Goal: Transaction & Acquisition: Download file/media

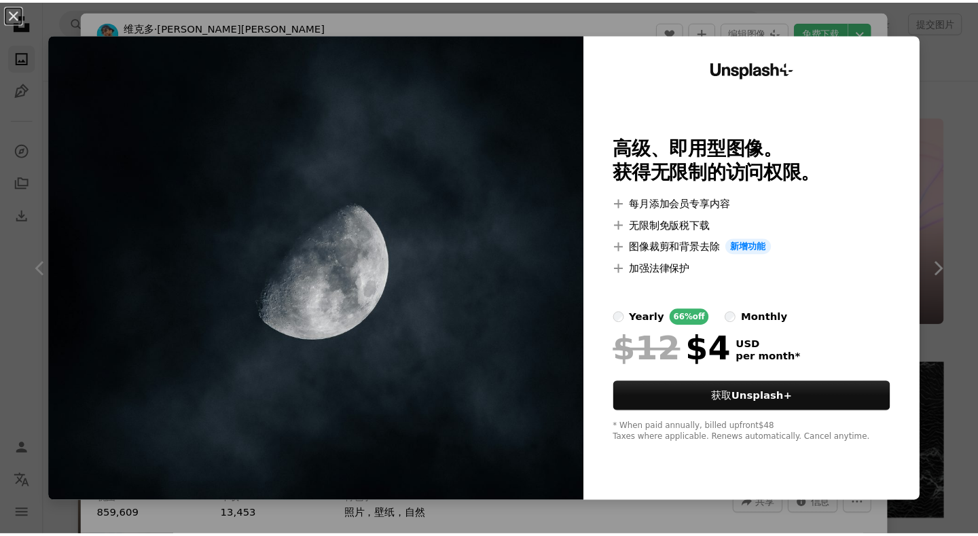
scroll to position [679, 0]
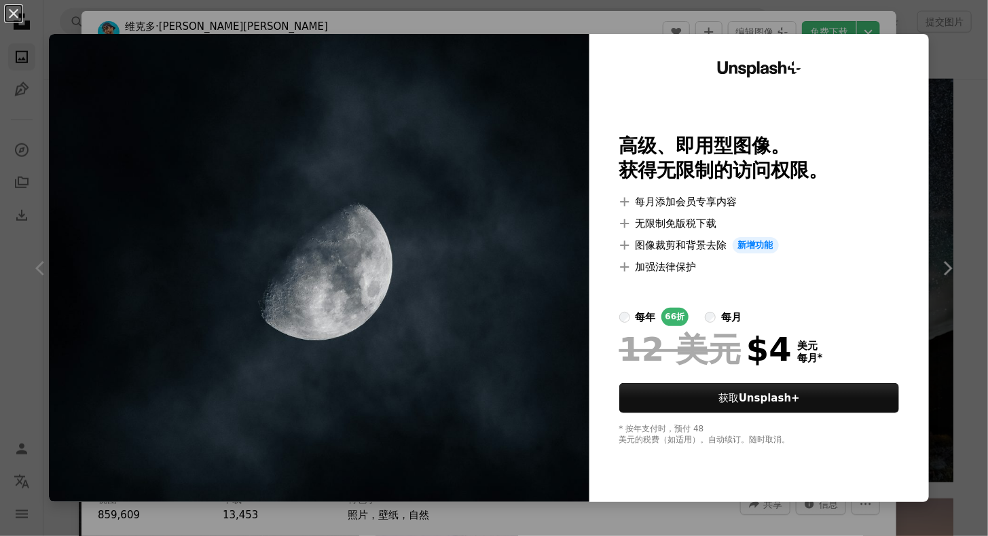
click at [485, 216] on img at bounding box center [319, 268] width 541 height 468
click at [930, 102] on div "An X shape Unsplash+ 高级、即用型图像。 获得无限制的访问权限。 A plus sign 每月添加会员专享内容 A plus sign 无…" at bounding box center [494, 268] width 988 height 536
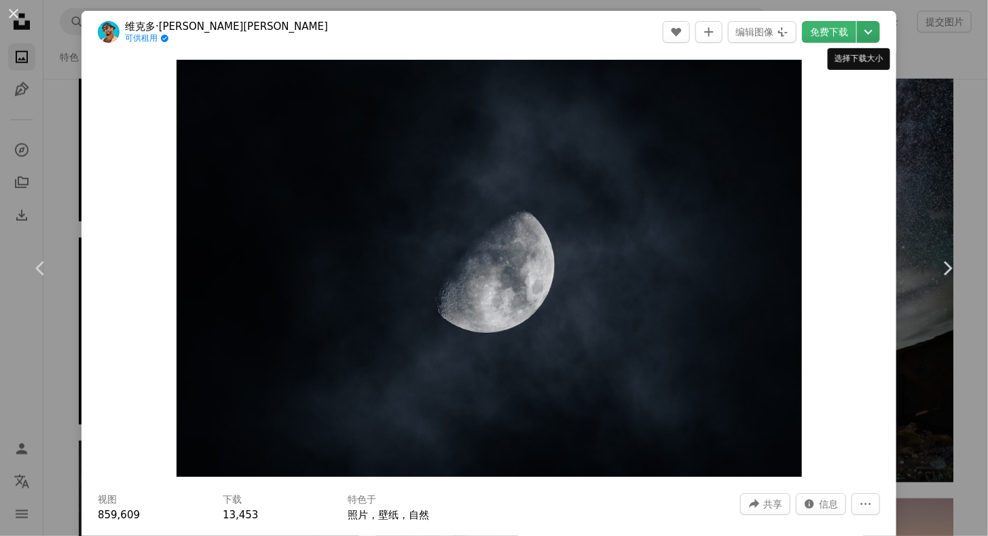
click at [861, 33] on icon "Chevron down" at bounding box center [869, 32] width 22 height 16
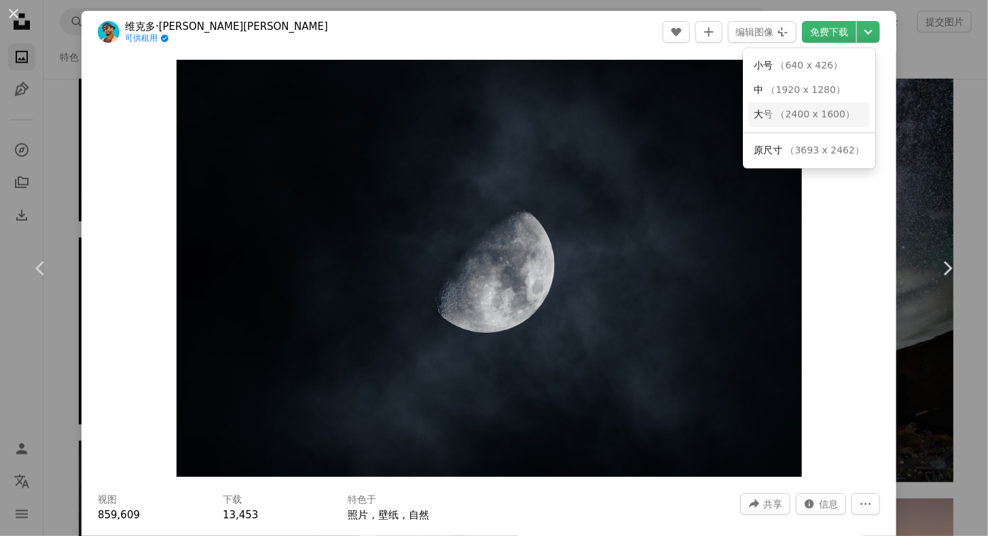
click at [819, 118] on span "号 （2400 x 1600）" at bounding box center [809, 114] width 92 height 11
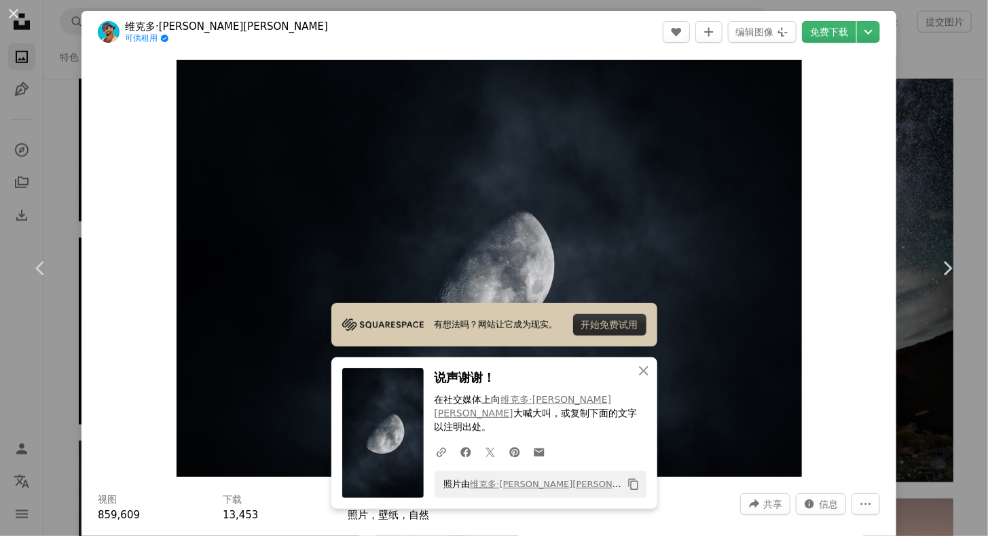
click at [940, 139] on div "An X shape Chevron left Chevron right 有想法吗？网站让它成为现实。 开始免费试用 An X shape 关闭 说声谢谢！…" at bounding box center [494, 268] width 988 height 536
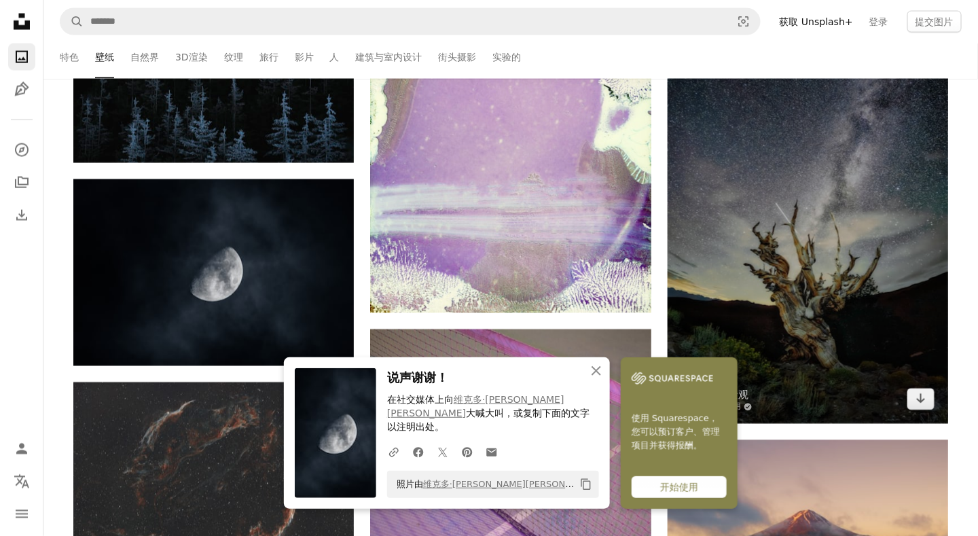
scroll to position [747, 0]
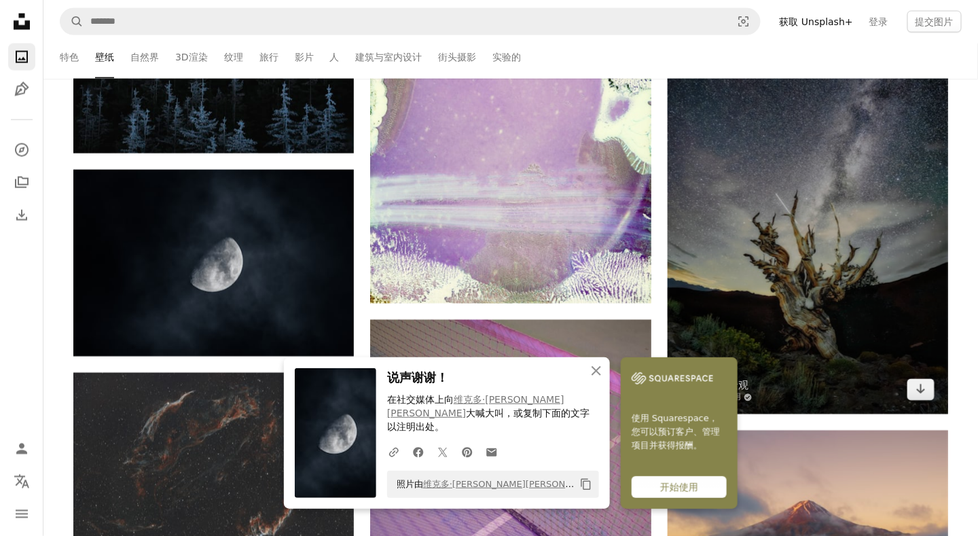
click at [755, 269] on img at bounding box center [808, 203] width 281 height 421
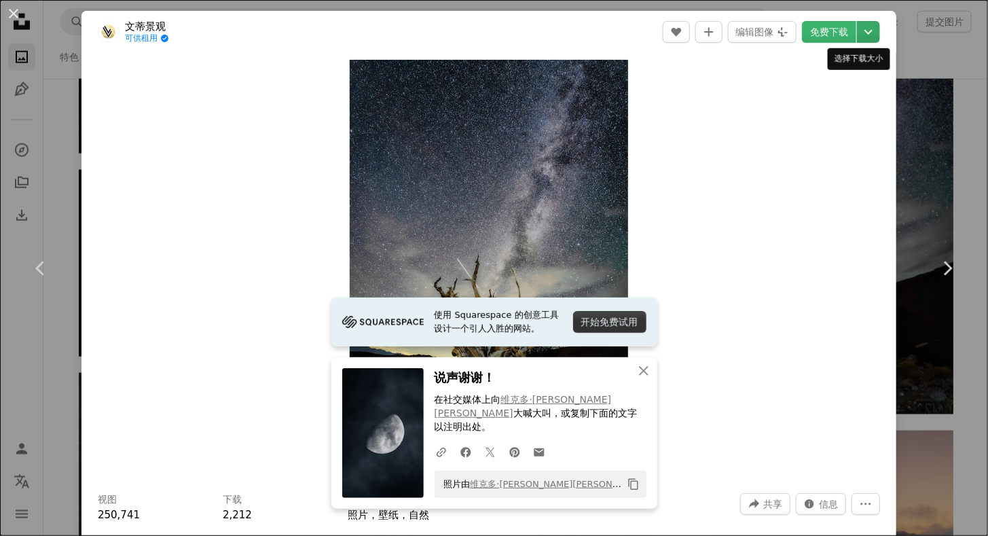
click at [861, 27] on icon "Chevron down" at bounding box center [869, 32] width 22 height 16
click at [949, 301] on dialog "An X shape Chevron left Chevron right 使用 Squarespace 的创意工具设计一个引人入胜的网站。 开始免费试用 A…" at bounding box center [494, 268] width 988 height 536
click at [698, 247] on div "Zoom in" at bounding box center [489, 268] width 815 height 431
click at [636, 379] on icon "An X shape" at bounding box center [644, 371] width 16 height 16
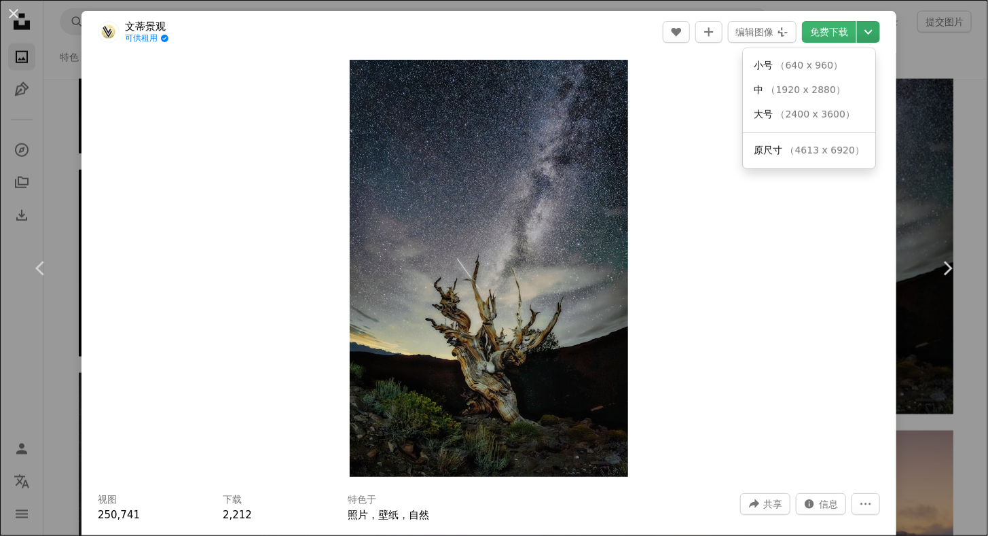
click at [865, 32] on icon "选择下载大小" at bounding box center [869, 32] width 8 height 5
click at [799, 113] on span "（2400 x 3600）" at bounding box center [815, 114] width 79 height 11
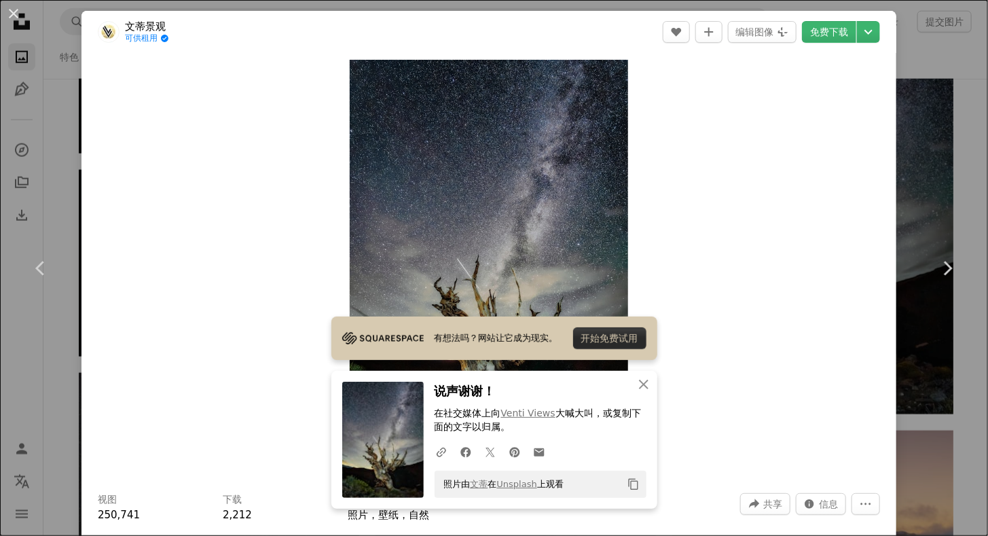
click at [911, 105] on div "An X shape Chevron left Chevron right 有想法吗？网站让它成为现实。 开始免费试用 An X shape 关闭 说声谢谢！…" at bounding box center [494, 268] width 988 height 536
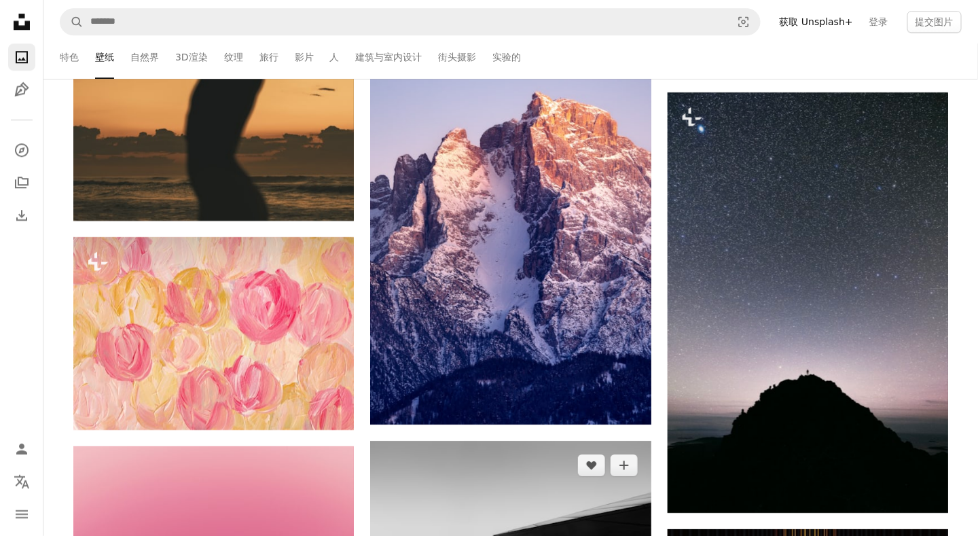
scroll to position [6385, 0]
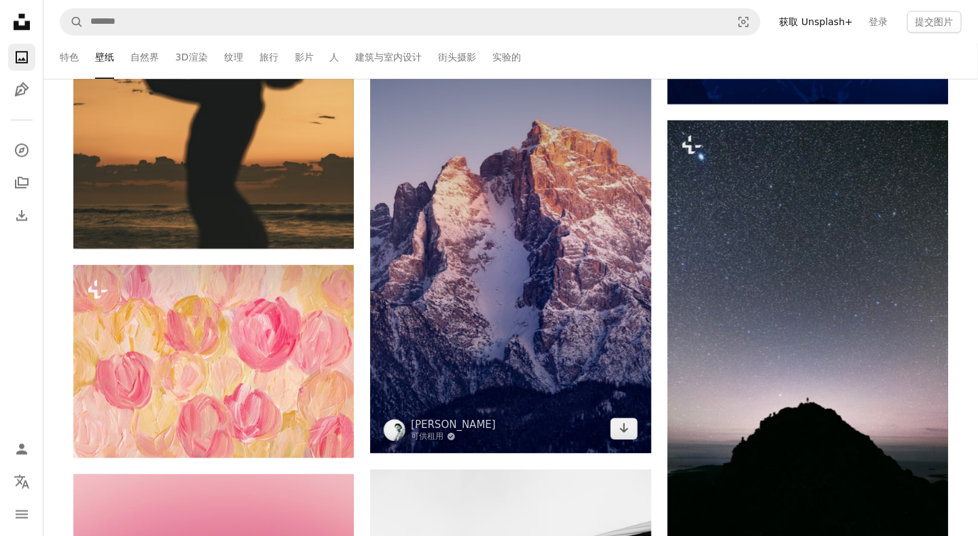
click at [493, 259] on img at bounding box center [510, 238] width 281 height 429
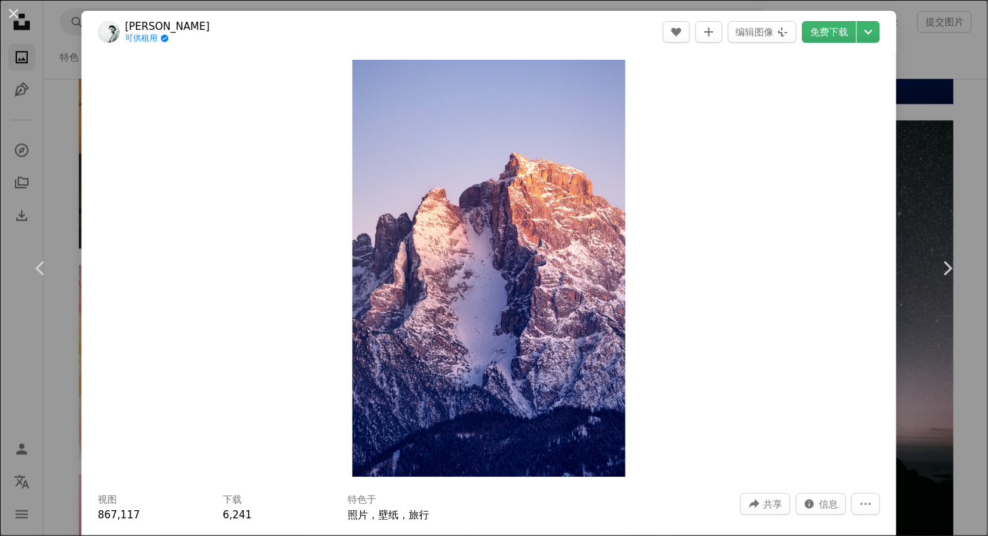
drag, startPoint x: 493, startPoint y: 259, endPoint x: 735, endPoint y: 204, distance: 248.1
click at [735, 204] on div "Zoom in" at bounding box center [489, 268] width 815 height 431
click at [863, 32] on icon "Chevron down" at bounding box center [869, 32] width 22 height 16
click at [814, 117] on span "号 （2400 x 3663）" at bounding box center [801, 114] width 92 height 11
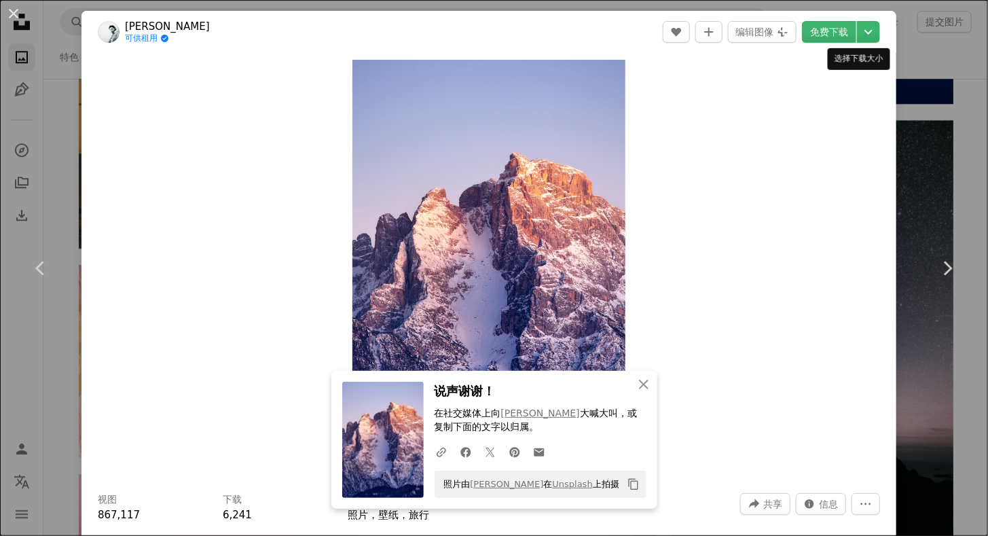
click at [851, 107] on div "Zoom in" at bounding box center [489, 268] width 815 height 431
click at [929, 51] on div "An X shape Chevron left Chevron right An X shape 关闭 说声谢谢！ 在社交媒体上向 [PERSON_NAME]…" at bounding box center [494, 268] width 988 height 536
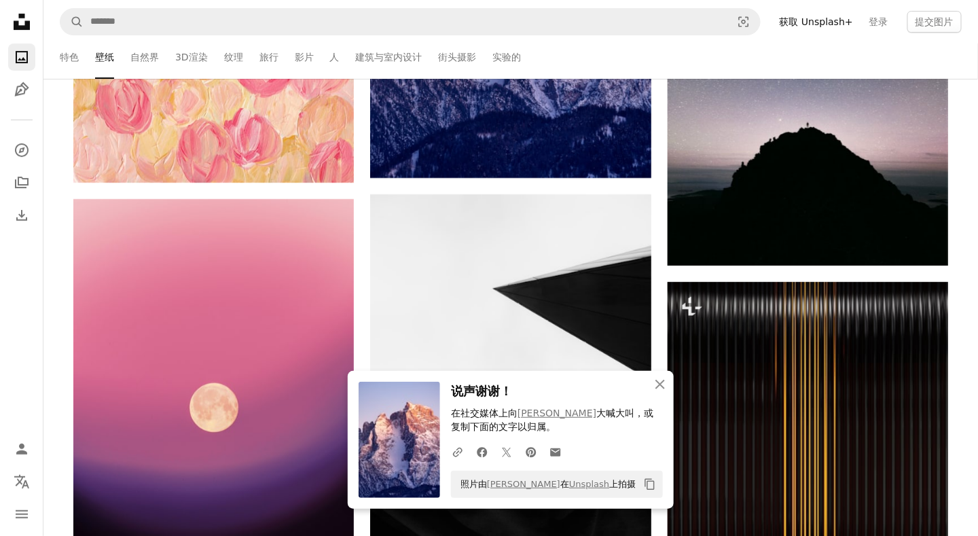
scroll to position [6861, 0]
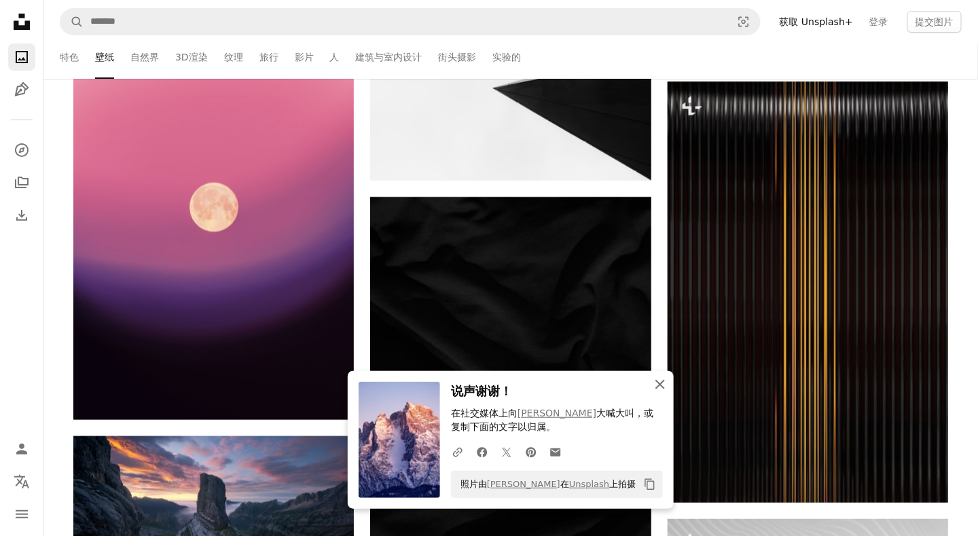
click at [661, 389] on icon "An X shape" at bounding box center [660, 384] width 16 height 16
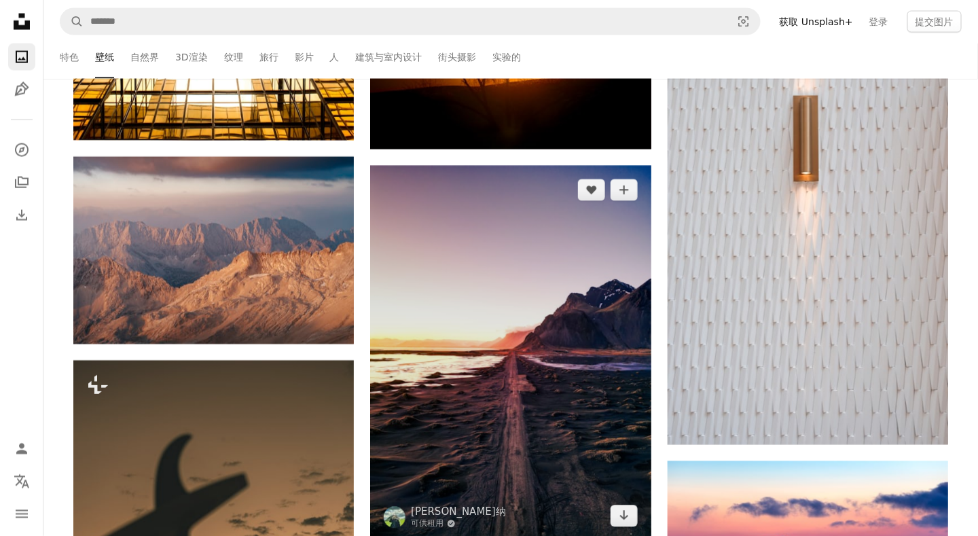
scroll to position [5842, 0]
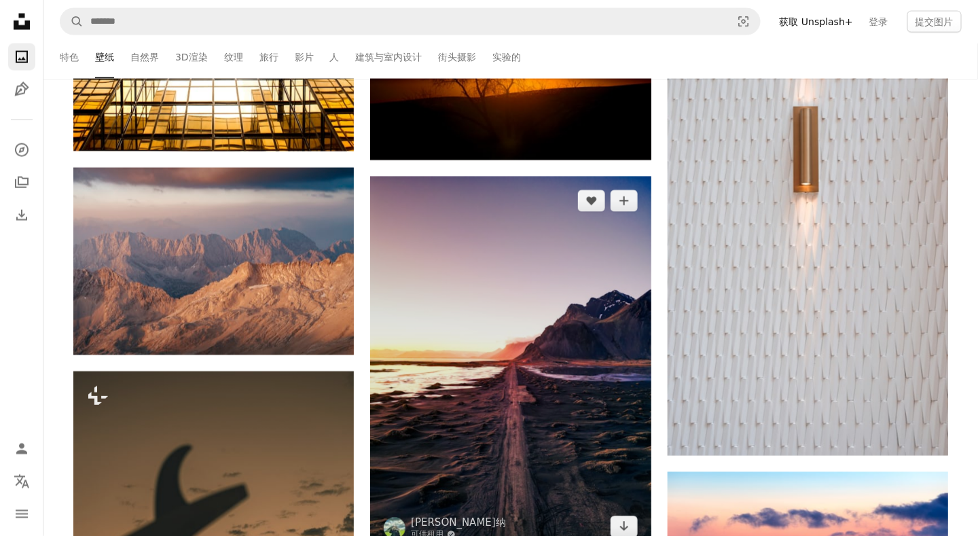
click at [511, 366] on img at bounding box center [510, 364] width 281 height 374
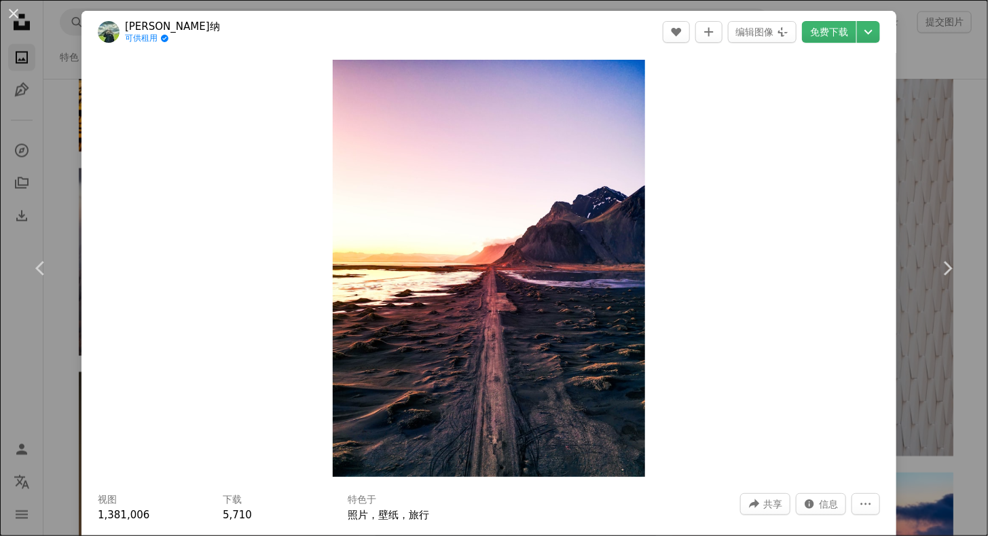
drag, startPoint x: 495, startPoint y: 284, endPoint x: 830, endPoint y: 124, distance: 371.0
click at [830, 124] on div "Zoom in" at bounding box center [489, 268] width 815 height 431
click at [865, 31] on icon "选择下载大小" at bounding box center [869, 32] width 8 height 5
click at [810, 121] on span "大 号 （2400 x 3200）" at bounding box center [795, 115] width 101 height 14
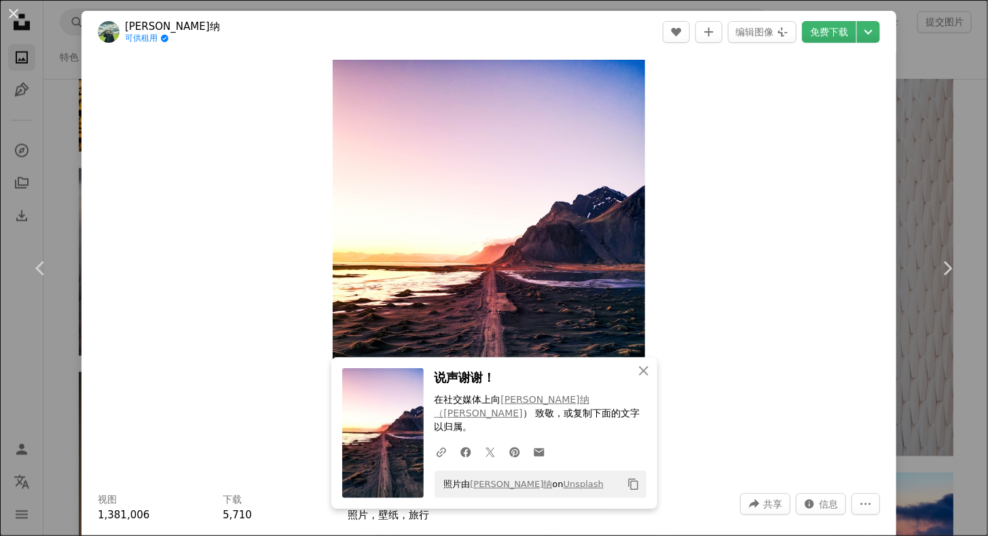
click at [929, 90] on div "An X shape Chevron left Chevron right An X shape 关闭 说声谢谢！ 在社交媒体上向 [PERSON_NAME]…" at bounding box center [494, 268] width 988 height 536
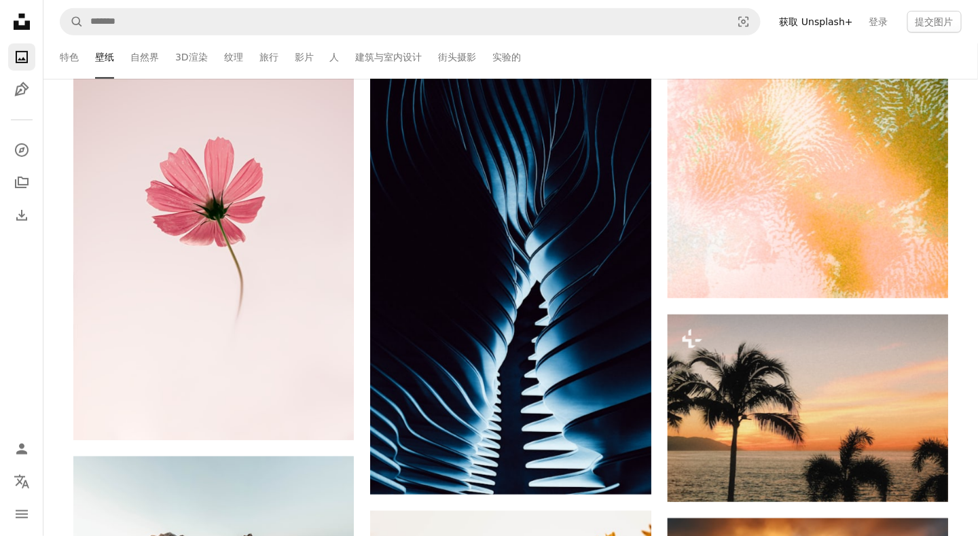
scroll to position [1902, 0]
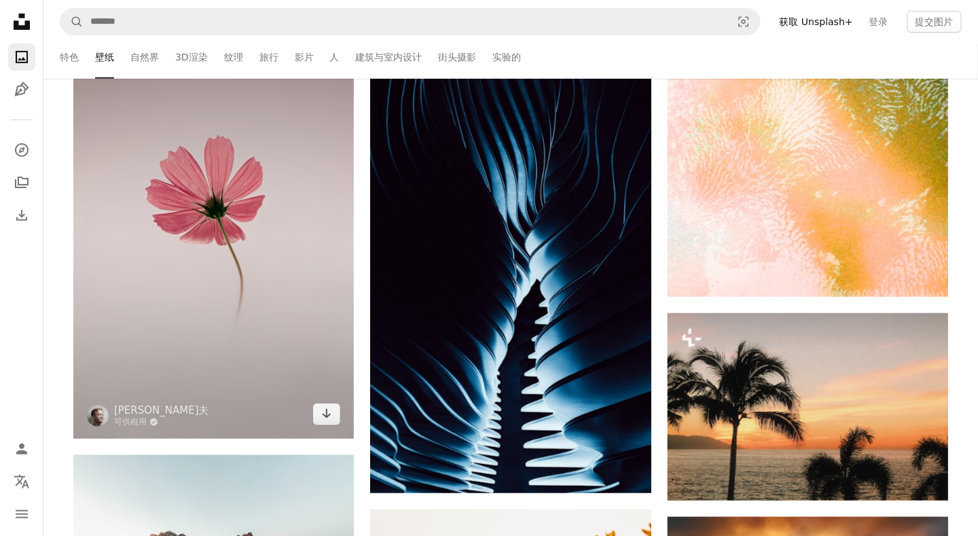
click at [242, 249] on img at bounding box center [213, 228] width 281 height 421
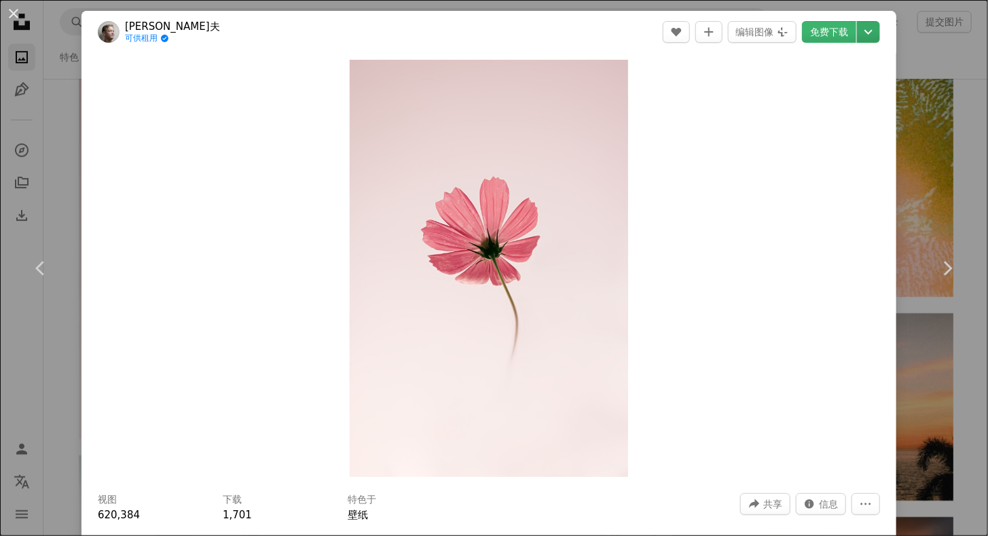
click at [862, 35] on icon "Chevron down" at bounding box center [869, 32] width 22 height 16
click at [815, 112] on span "（2400 x 3600）" at bounding box center [806, 114] width 79 height 11
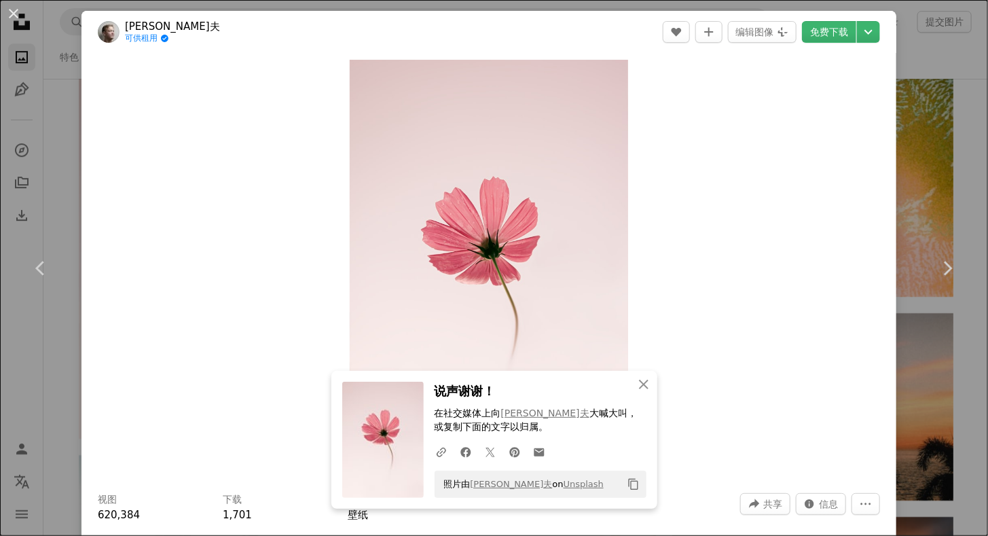
click at [932, 165] on div "An X shape Chevron left Chevron right An X shape 关闭 说声谢谢！ 在社交媒体上向 [PERSON_NAME]…" at bounding box center [494, 268] width 988 height 536
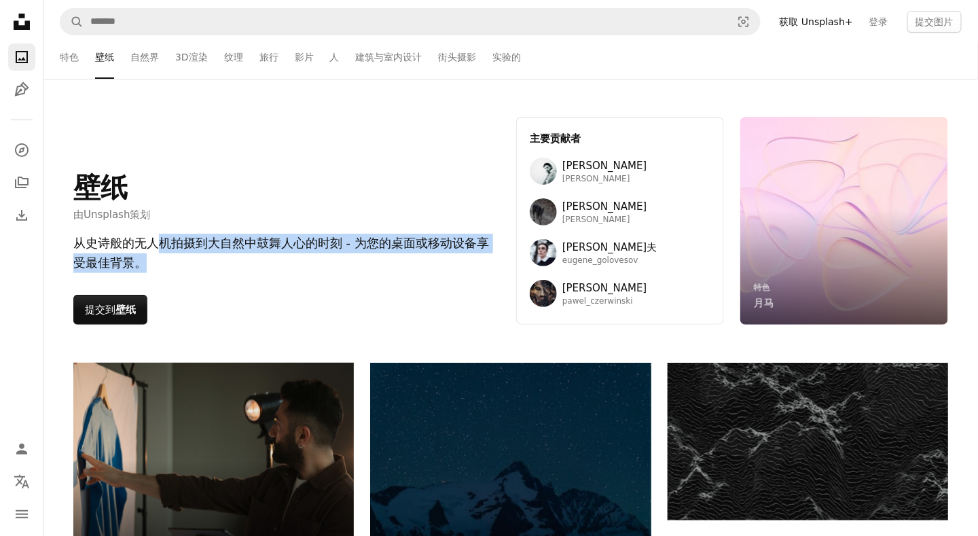
click at [231, 263] on div "从史诗般的无人机拍摄到大自然中鼓舞人心的时刻 - 为您的桌面或移动设备享受最佳背景。" at bounding box center [286, 253] width 427 height 39
drag, startPoint x: 232, startPoint y: 263, endPoint x: 161, endPoint y: 264, distance: 70.7
click at [161, 264] on div "从史诗般的无人机拍摄到大自然中鼓舞人心的时刻 - 为您的桌面或移动设备享受最佳背景。" at bounding box center [286, 253] width 427 height 39
click at [177, 251] on div "从史诗般的无人机拍摄到大自然中鼓舞人心的时刻 - 为您的桌面或移动设备享受最佳背景。" at bounding box center [286, 253] width 427 height 39
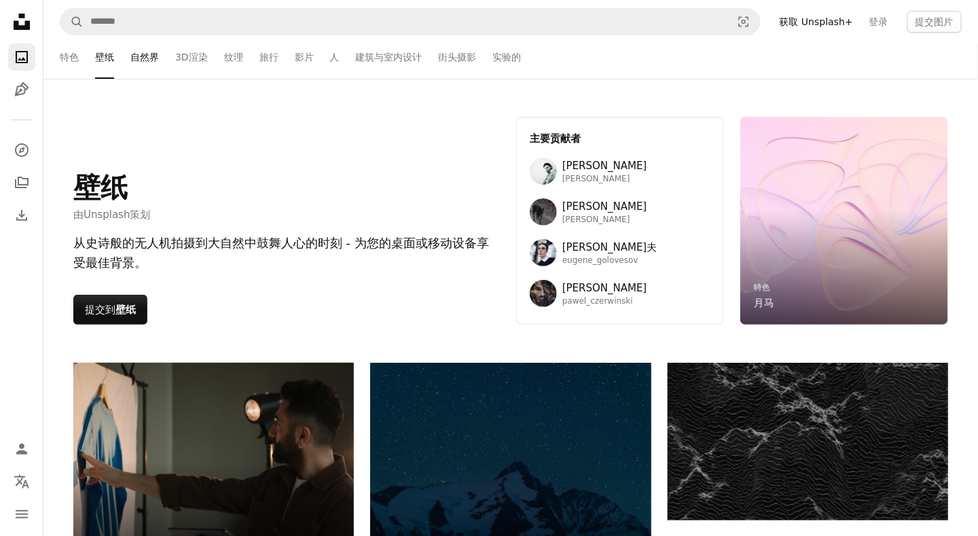
click at [153, 63] on link "自然界" at bounding box center [144, 56] width 29 height 43
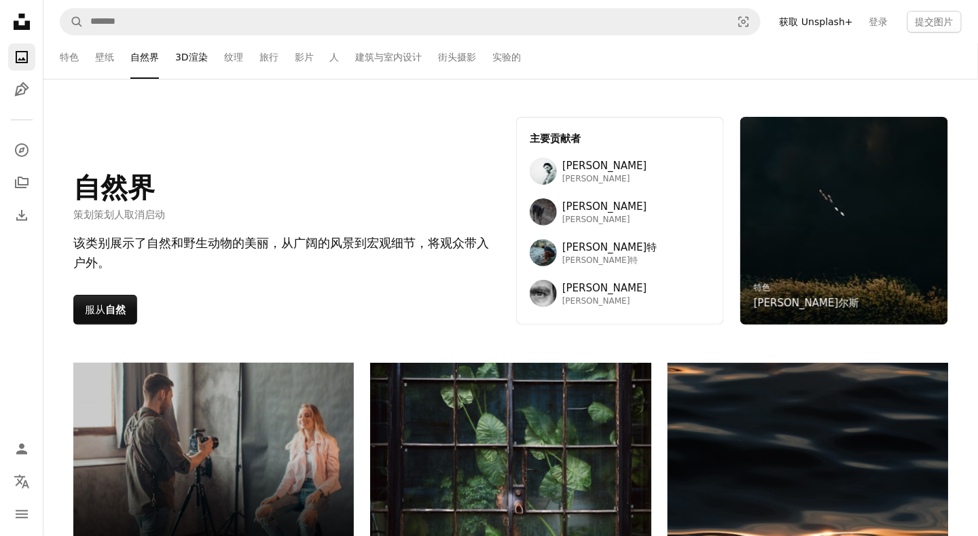
click at [196, 59] on link "3D渲染" at bounding box center [191, 56] width 33 height 43
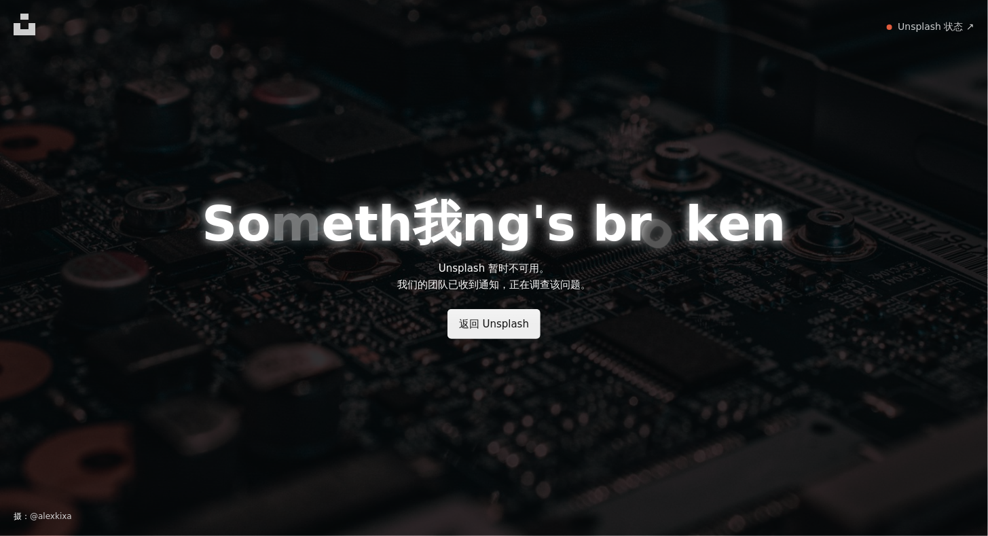
click at [474, 320] on link "返回 Unsplash" at bounding box center [494, 324] width 93 height 30
